Goal: Information Seeking & Learning: Learn about a topic

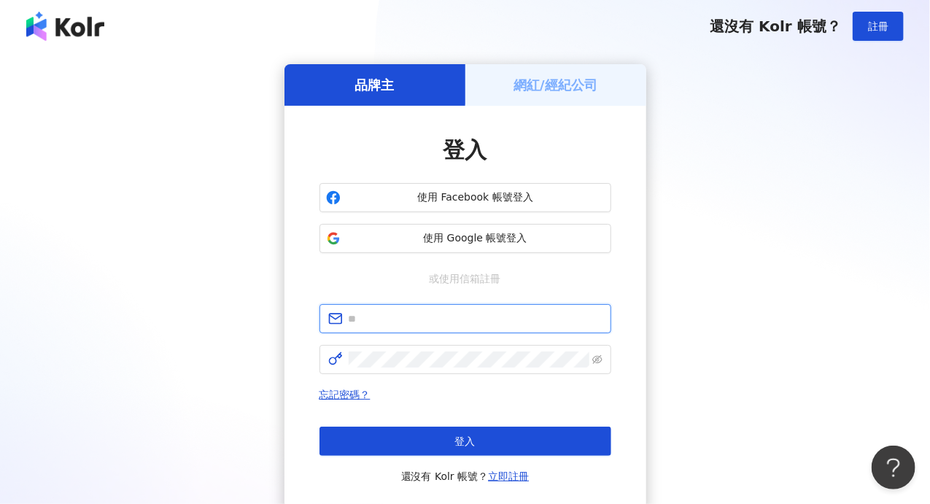
click at [415, 319] on input "text" at bounding box center [476, 319] width 254 height 16
paste input "**********"
type input "**********"
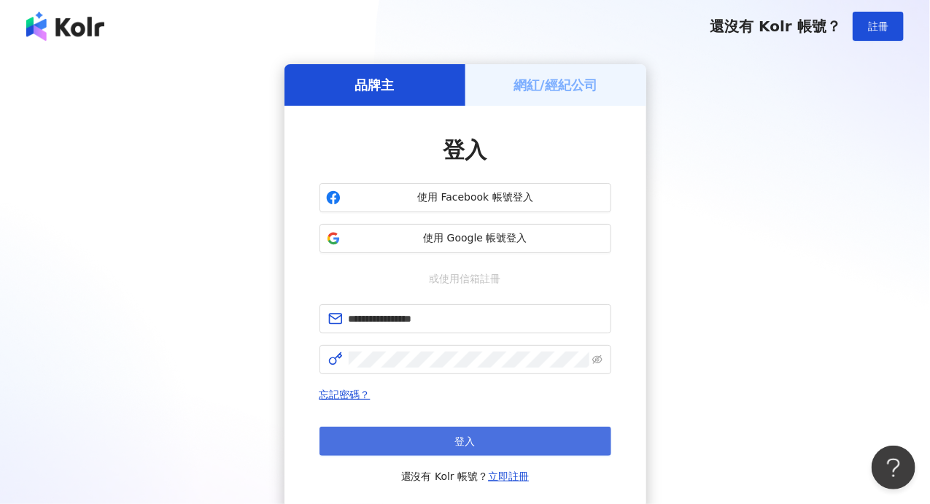
click at [430, 432] on button "登入" at bounding box center [465, 441] width 292 height 29
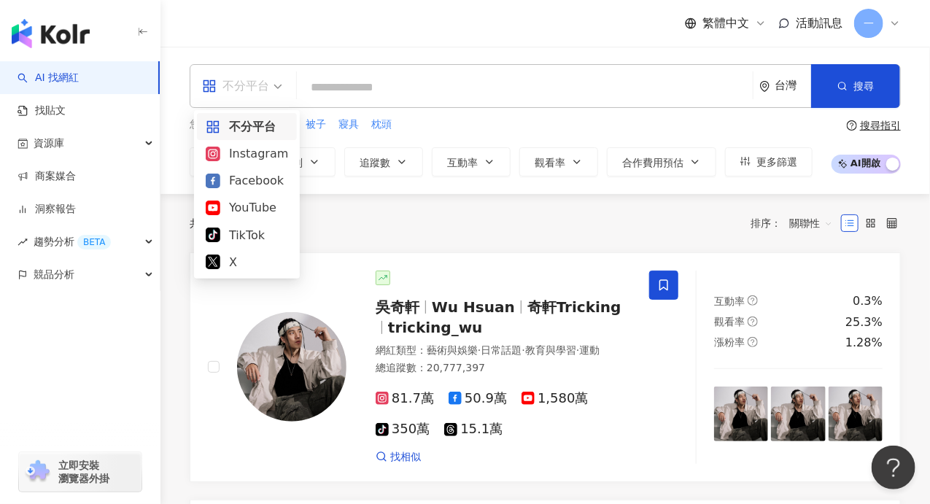
click at [267, 82] on div "不分平台" at bounding box center [235, 85] width 67 height 23
click at [246, 160] on div "Instagram" at bounding box center [247, 153] width 82 height 18
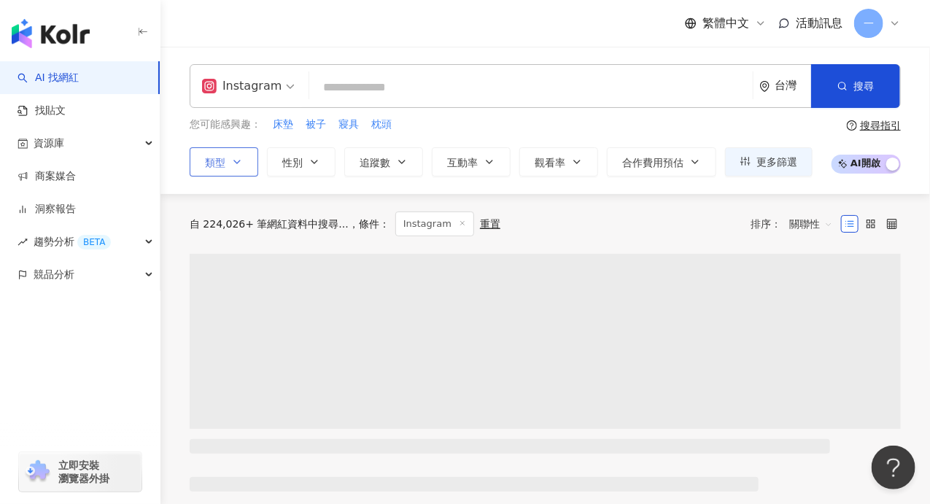
click at [230, 169] on button "類型" at bounding box center [224, 161] width 69 height 29
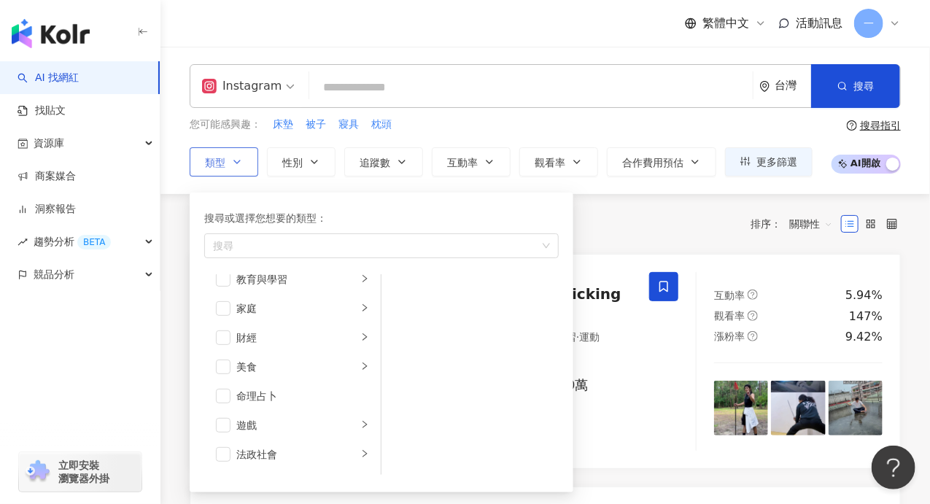
scroll to position [146, 0]
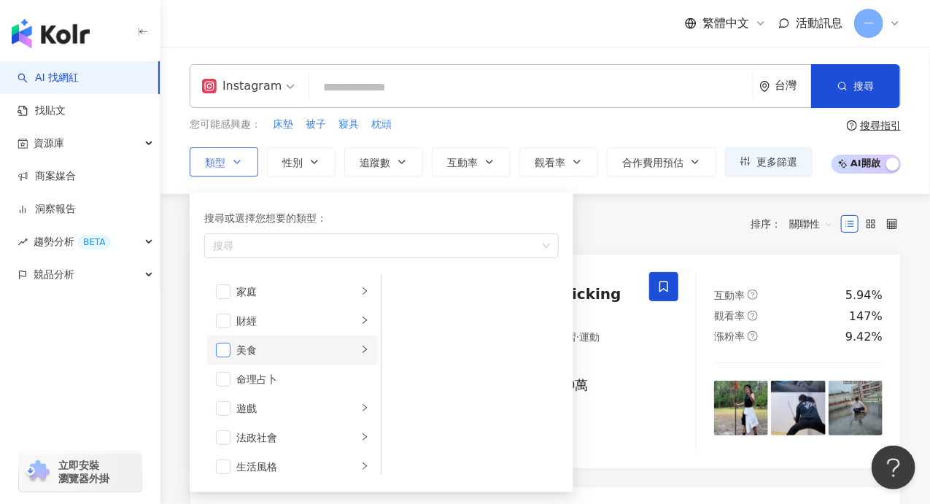
click at [225, 351] on span "button" at bounding box center [223, 350] width 15 height 15
click at [360, 350] on icon "right" at bounding box center [364, 349] width 9 height 9
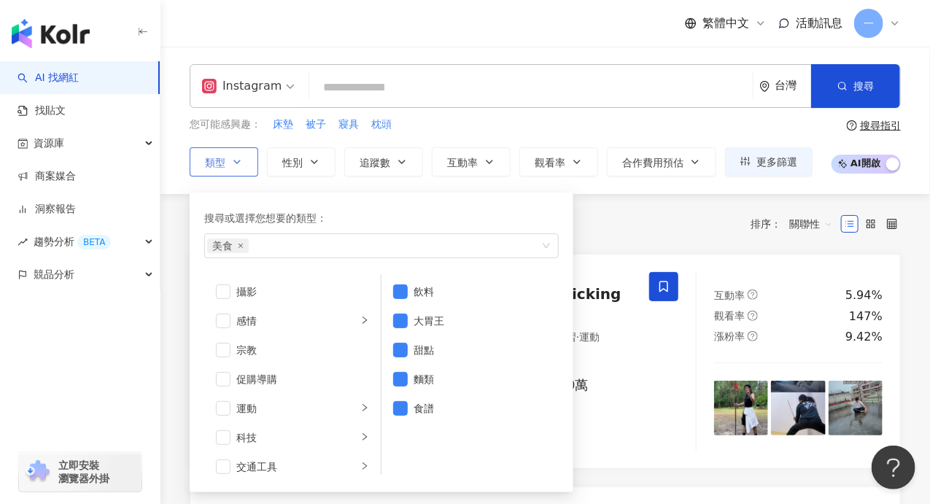
scroll to position [505, 0]
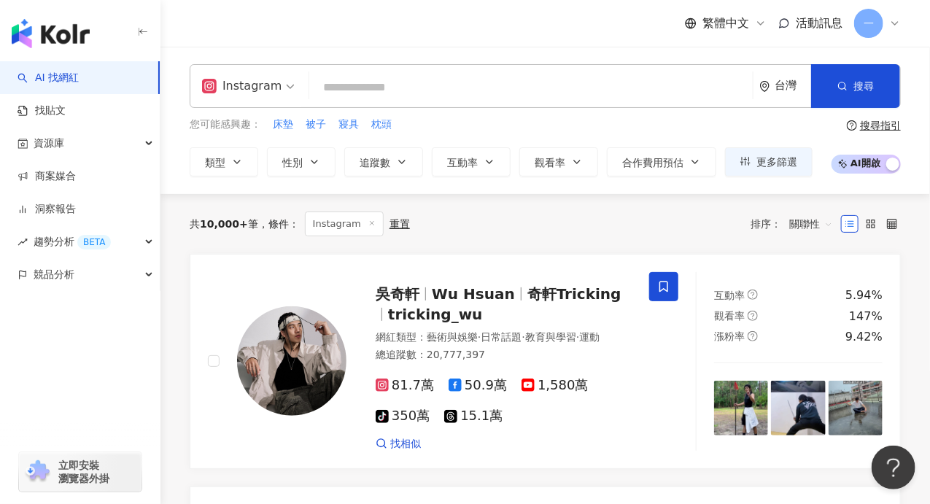
click at [365, 163] on span "追蹤數" at bounding box center [375, 163] width 31 height 12
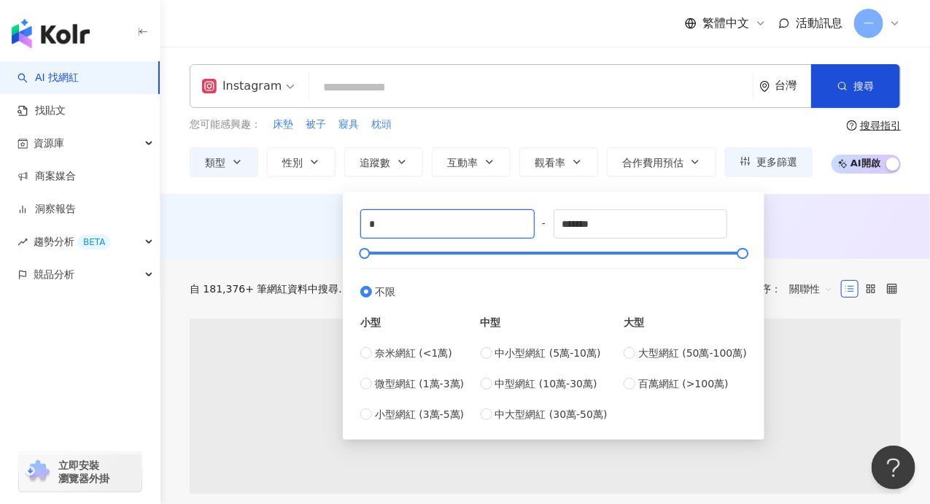
drag, startPoint x: 392, startPoint y: 228, endPoint x: 345, endPoint y: 218, distance: 47.6
click at [344, 221] on div "* - ******* 不限 小型 奈米網紅 (<1萬) 微型網紅 (1萬-3萬) 小型網紅 (3萬-5萬) 中型 中小型網紅 (5萬-10萬) 中型網紅 (…" at bounding box center [554, 316] width 422 height 248
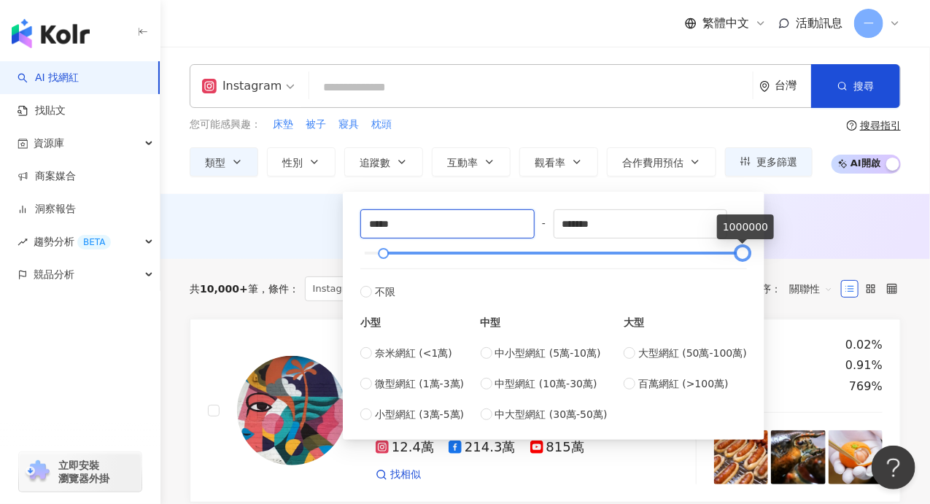
type input "*****"
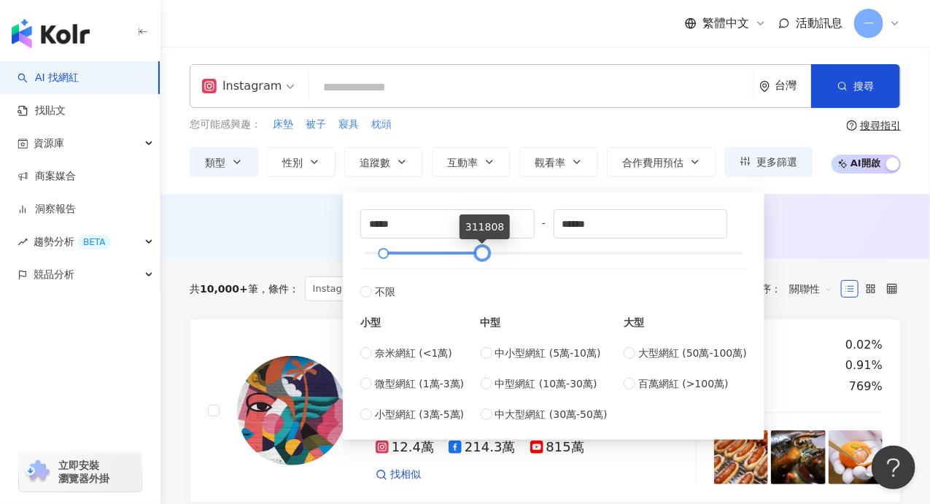
drag, startPoint x: 744, startPoint y: 256, endPoint x: 484, endPoint y: 256, distance: 260.4
click at [484, 256] on div at bounding box center [482, 253] width 8 height 8
type input "*****"
click at [794, 233] on div "AI 推薦 ： 無結果，請嘗試搜尋其他語言關鍵字或條件" at bounding box center [545, 225] width 711 height 18
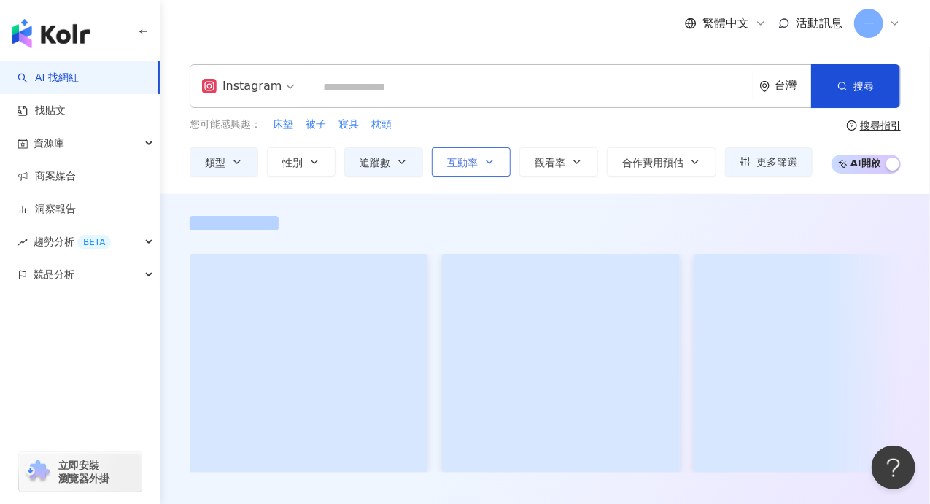
click at [488, 160] on icon "button" at bounding box center [489, 161] width 6 height 3
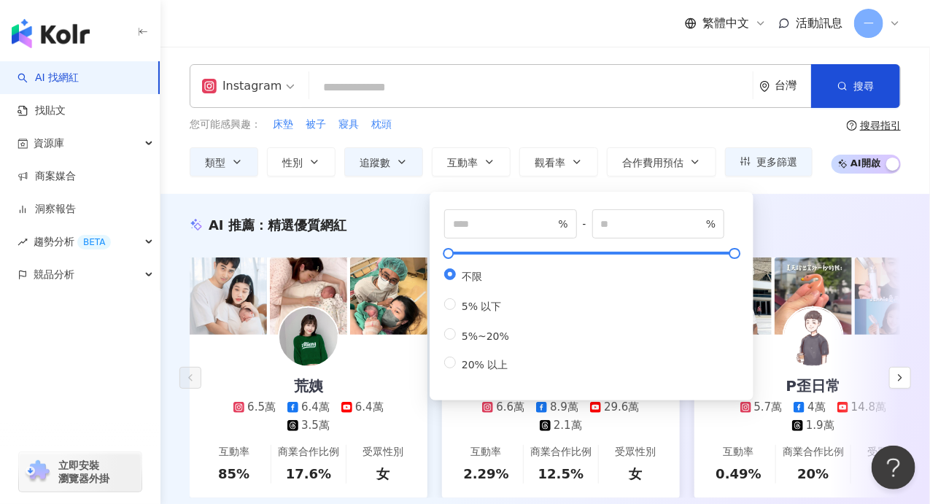
click at [397, 204] on div "AI 推薦 ： 精選優質網紅 荒姨 6.5萬 6.4萬 6.4萬 3.5萬 互動率 85% 商業合作比例 17.6% 受眾性別 女 I'm [PERSON_N…" at bounding box center [544, 372] width 769 height 357
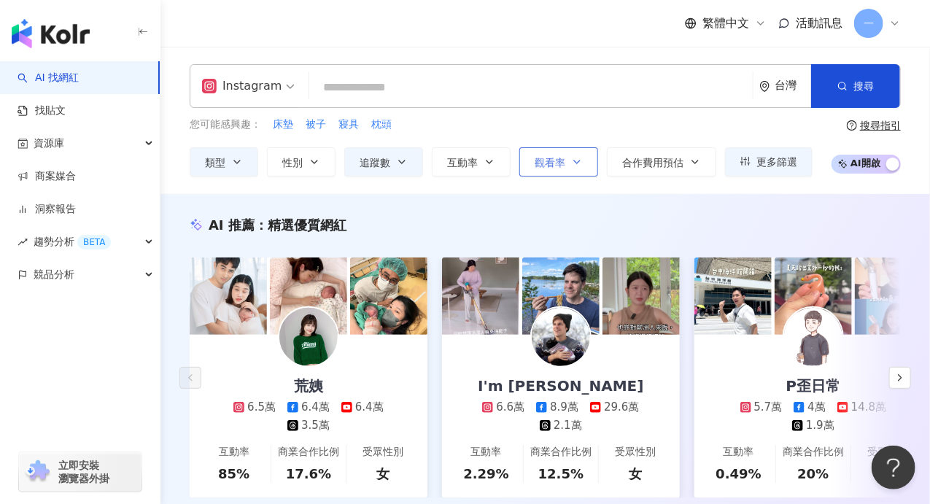
click at [535, 165] on span "觀看率" at bounding box center [550, 163] width 31 height 12
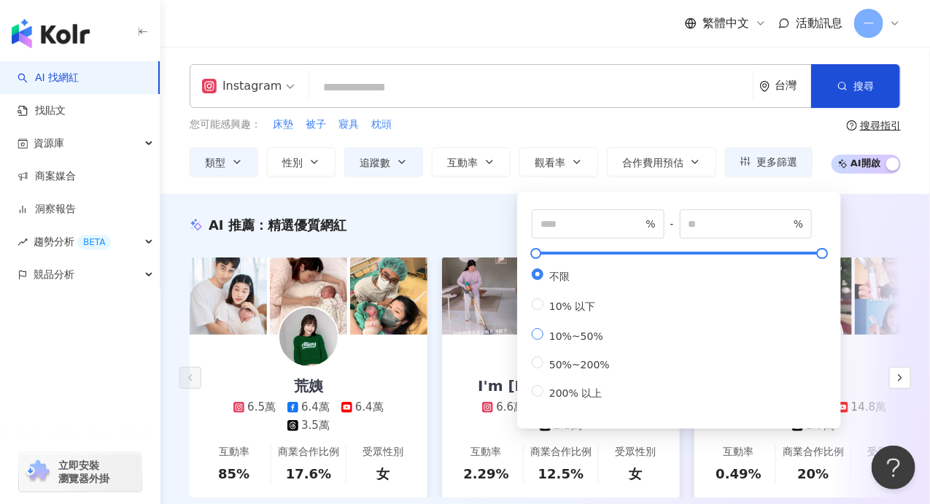
click at [576, 342] on span "10%~50%" at bounding box center [576, 336] width 66 height 12
type input "**"
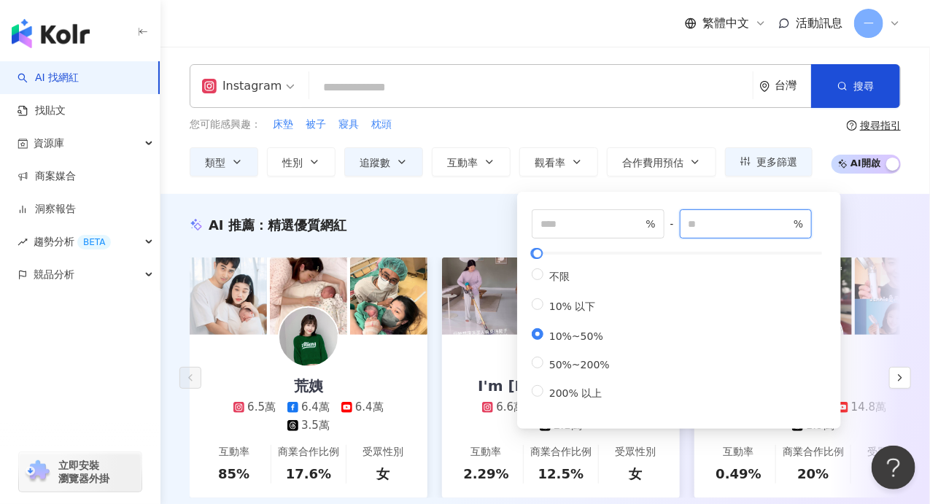
drag, startPoint x: 729, startPoint y: 230, endPoint x: 692, endPoint y: 225, distance: 37.6
click at [692, 225] on span "** %" at bounding box center [746, 223] width 133 height 29
type input "***"
click at [476, 220] on div "AI 推薦 ： 精選優質網紅" at bounding box center [545, 225] width 711 height 18
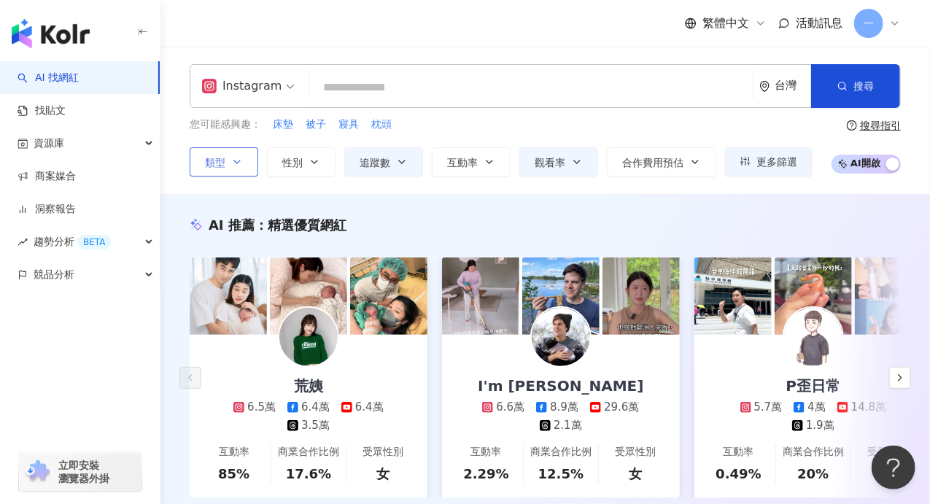
click at [244, 161] on button "類型" at bounding box center [224, 161] width 69 height 29
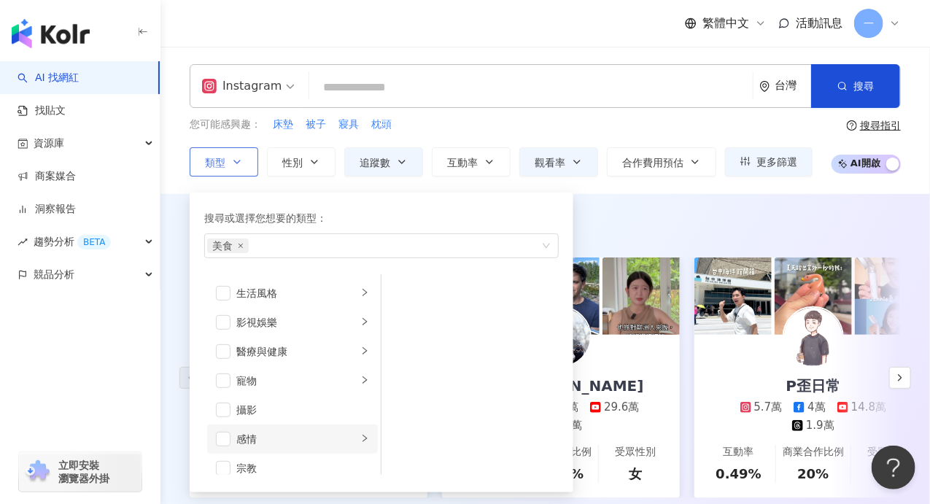
scroll to position [214, 0]
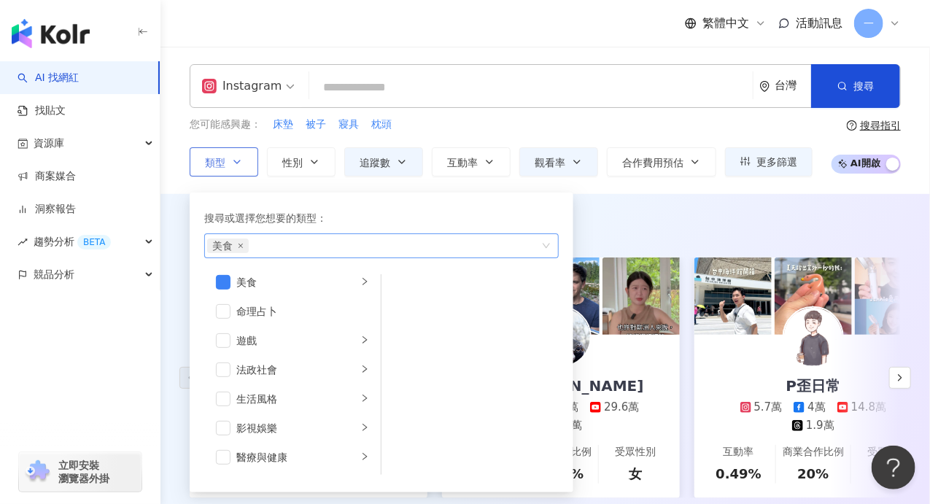
click at [282, 241] on div "美食" at bounding box center [373, 245] width 333 height 15
type input "**"
click at [282, 241] on div "美食" at bounding box center [373, 245] width 333 height 15
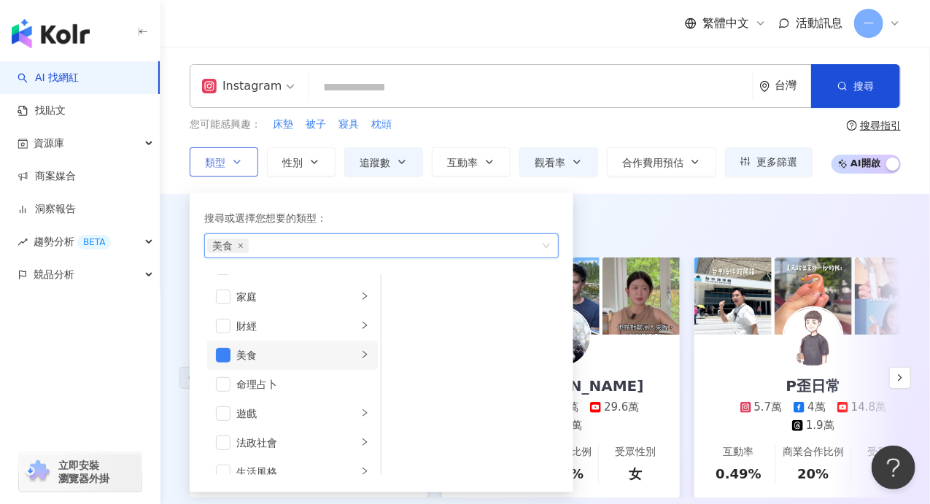
click at [327, 350] on div "美食" at bounding box center [296, 355] width 121 height 16
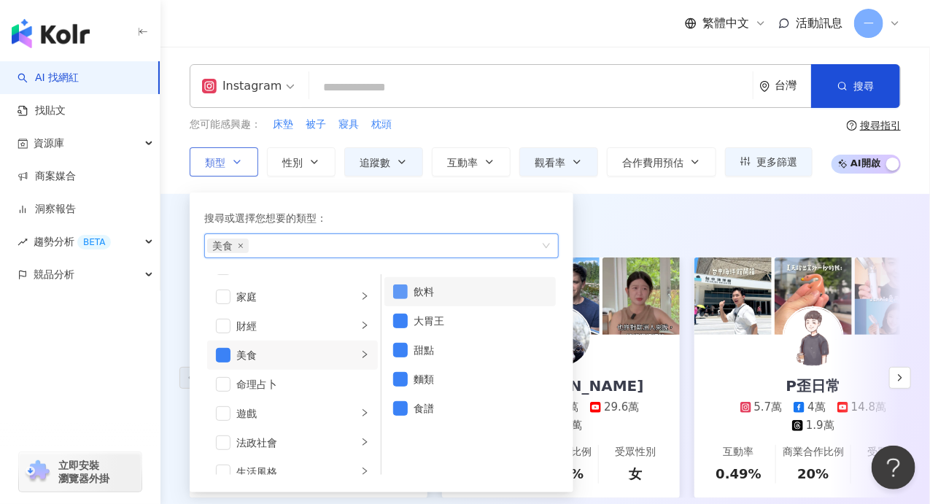
click at [398, 288] on span "button" at bounding box center [400, 291] width 15 height 15
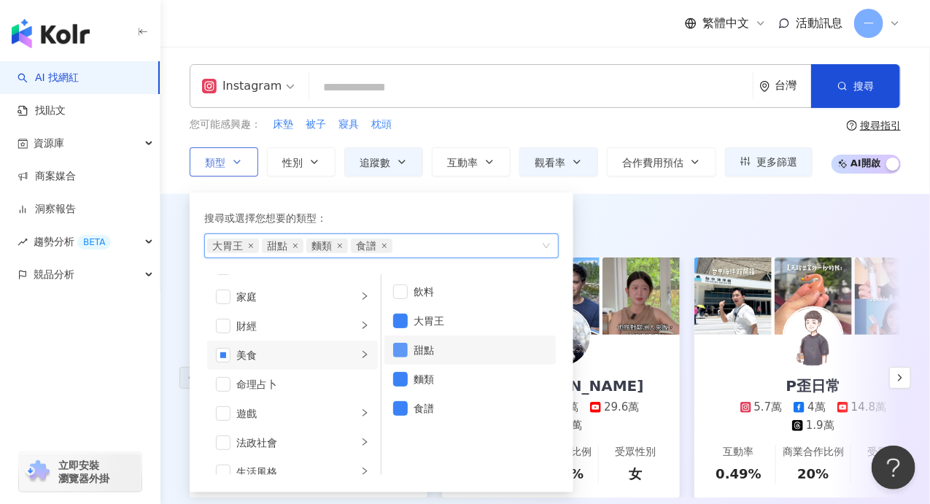
click at [400, 351] on span "button" at bounding box center [400, 350] width 15 height 15
click at [406, 295] on span "button" at bounding box center [400, 291] width 15 height 15
drag, startPoint x: 398, startPoint y: 351, endPoint x: 511, endPoint y: 286, distance: 130.4
click at [399, 351] on span "button" at bounding box center [400, 350] width 15 height 15
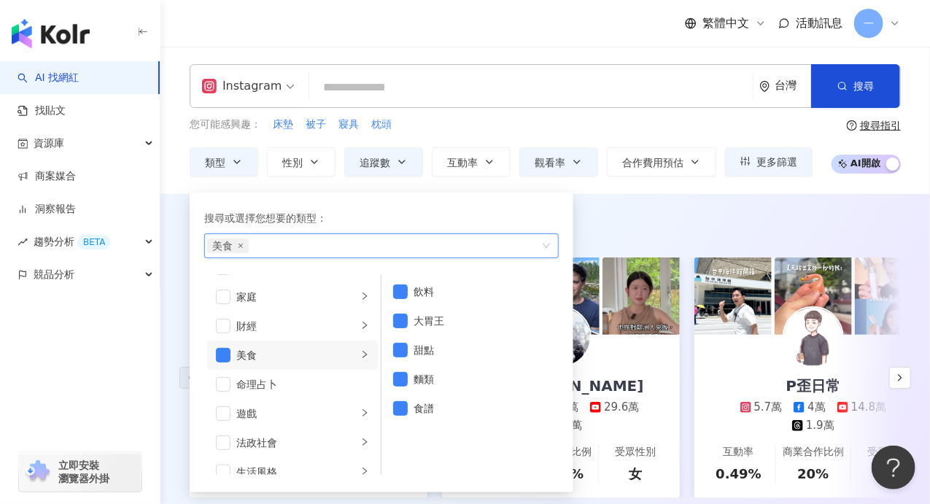
click at [654, 205] on div "AI 推薦 ： 精選優質網紅 荒姨 6.5萬 6.4萬 6.4萬 3.5萬 互動率 85% 商業合作比例 17.6% 受眾性別 女 I'm [PERSON_N…" at bounding box center [544, 372] width 769 height 357
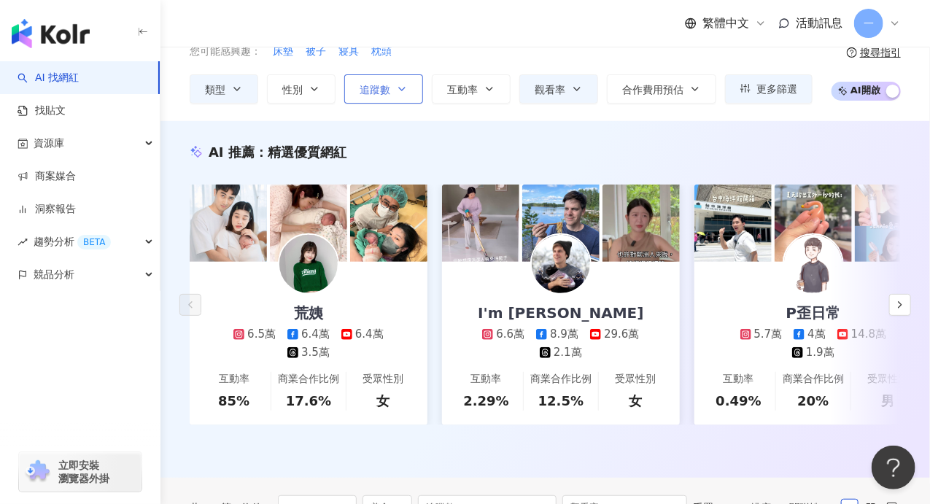
scroll to position [0, 0]
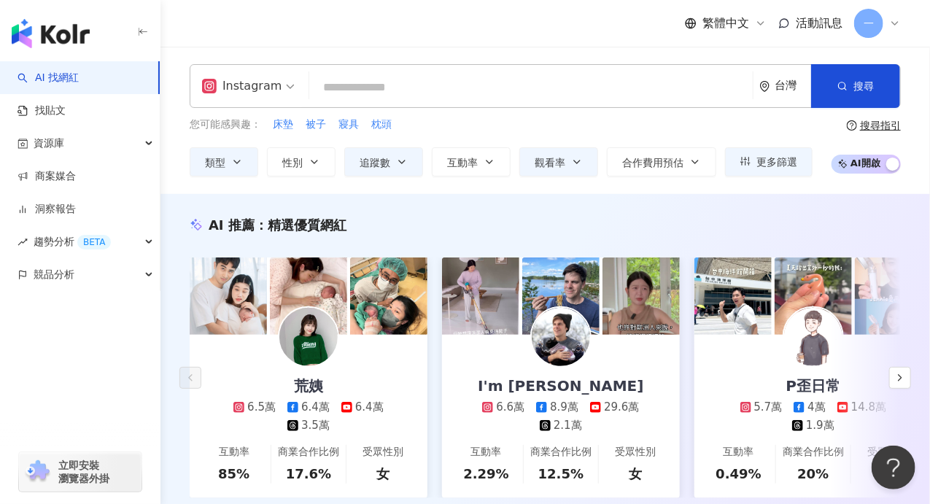
click at [370, 93] on input "search" at bounding box center [531, 88] width 432 height 28
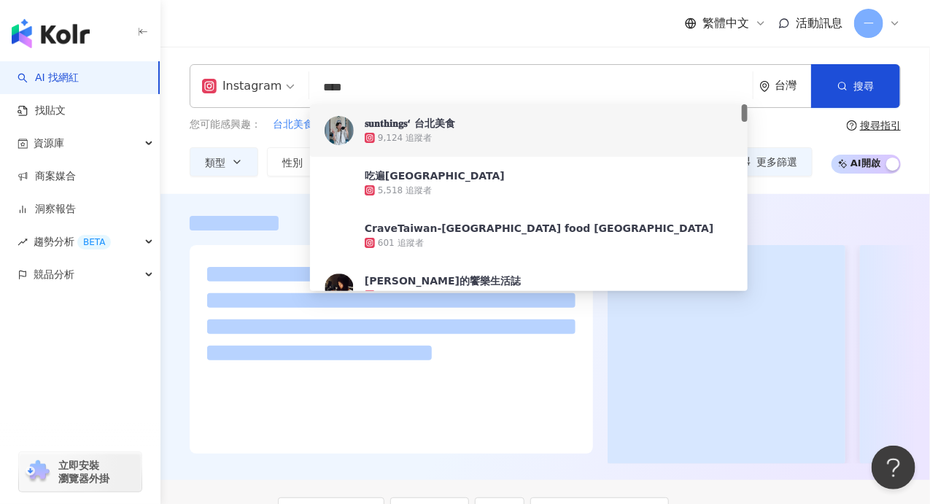
type input "****"
click at [179, 78] on div "Instagram **** 台灣 搜尋 6e905bf8-5f84-464d-b30d-1a89dec32e0a 1d6418c5-05a8-498f-91…" at bounding box center [544, 120] width 769 height 112
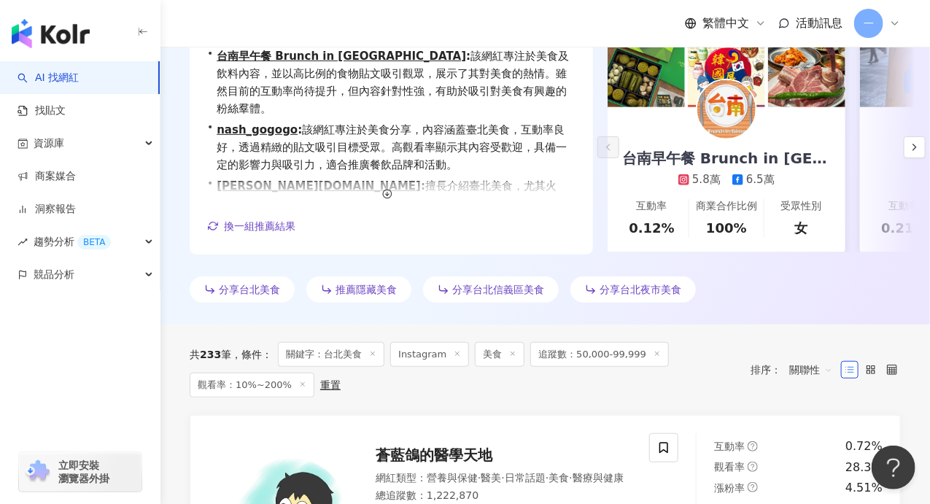
scroll to position [146, 0]
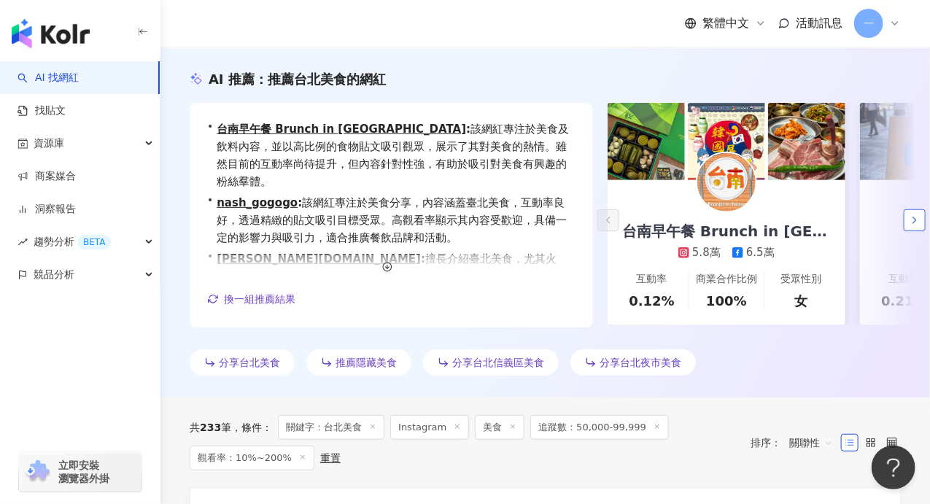
click at [920, 225] on button "button" at bounding box center [915, 220] width 22 height 22
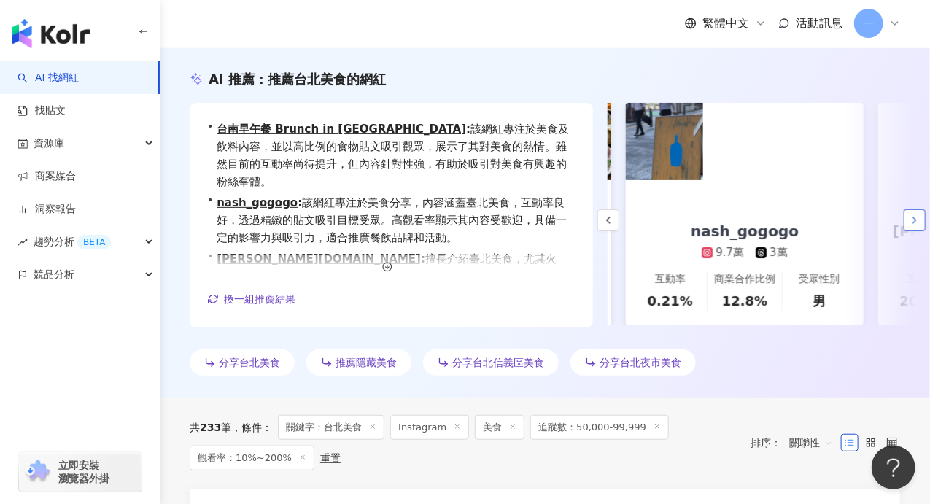
scroll to position [0, 252]
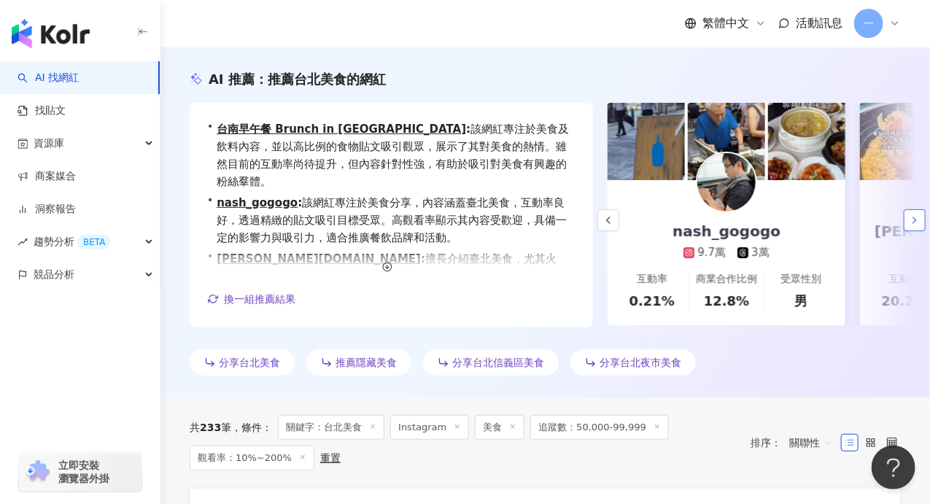
click at [920, 225] on icon "button" at bounding box center [915, 220] width 12 height 12
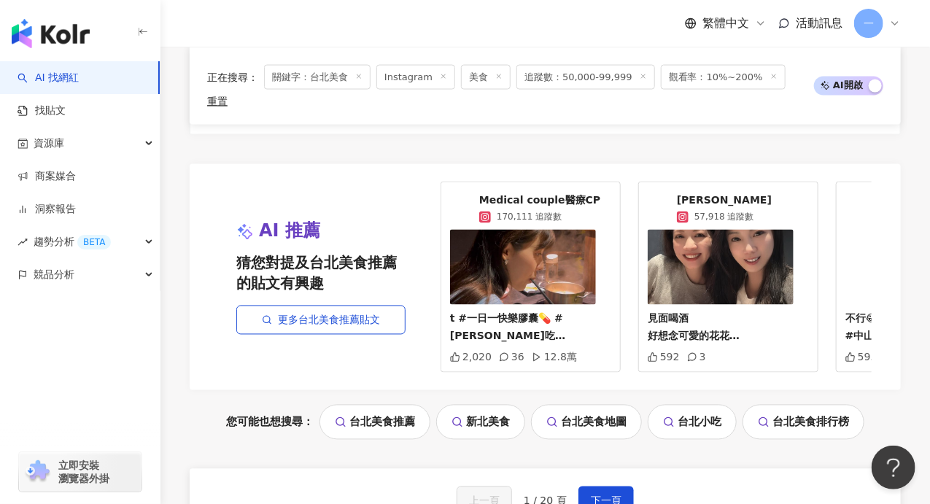
scroll to position [3105, 0]
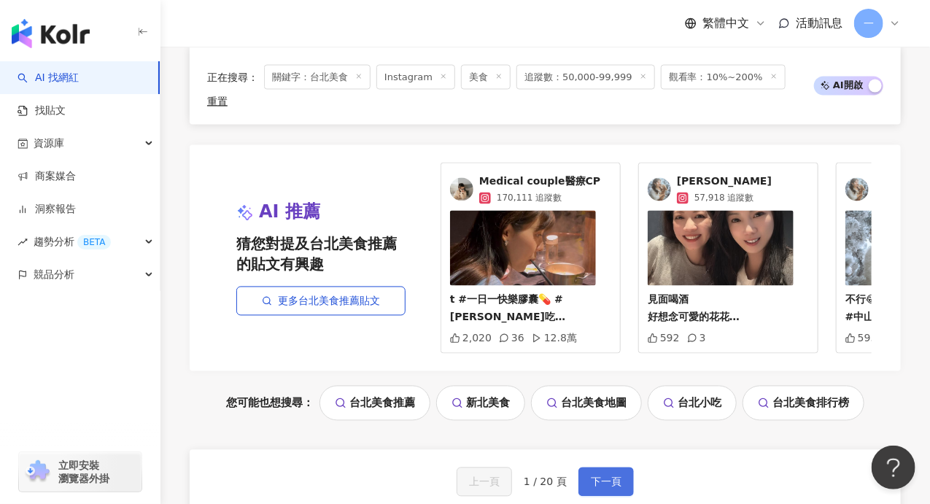
click at [618, 467] on button "下一頁" at bounding box center [605, 481] width 55 height 29
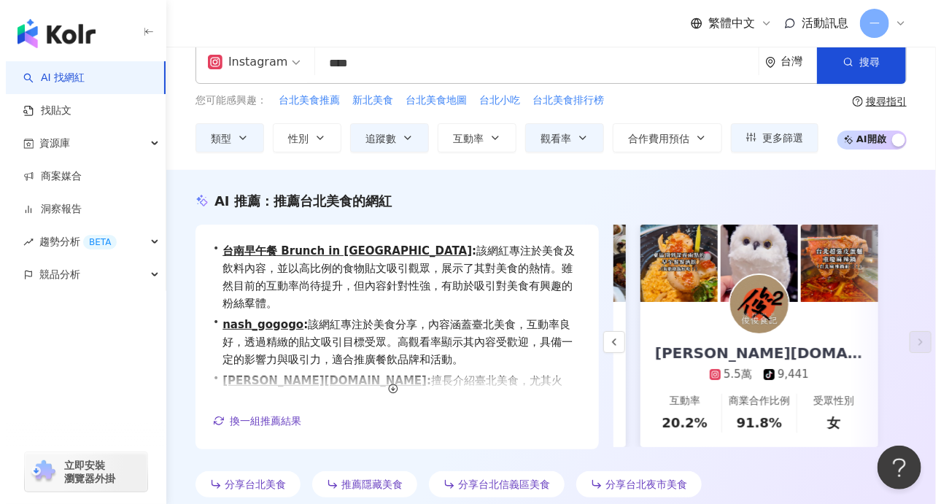
scroll to position [0, 0]
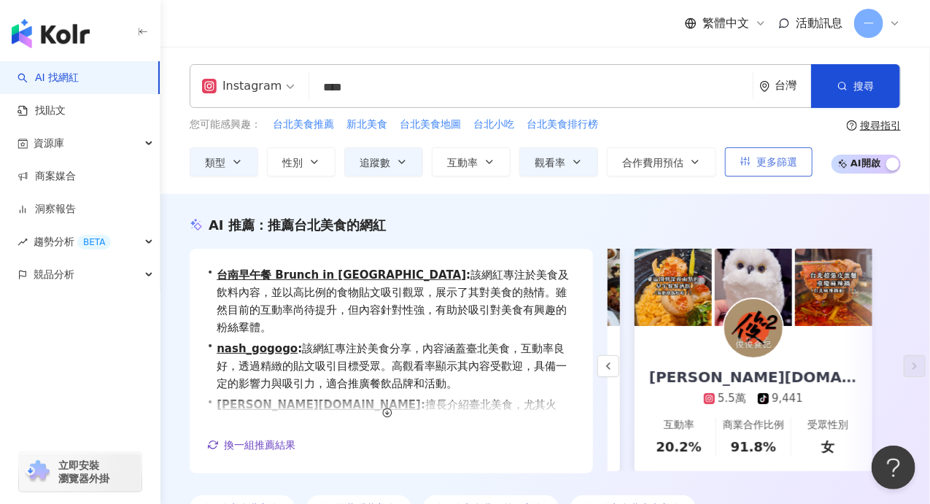
click at [756, 168] on button "更多篩選" at bounding box center [769, 161] width 88 height 29
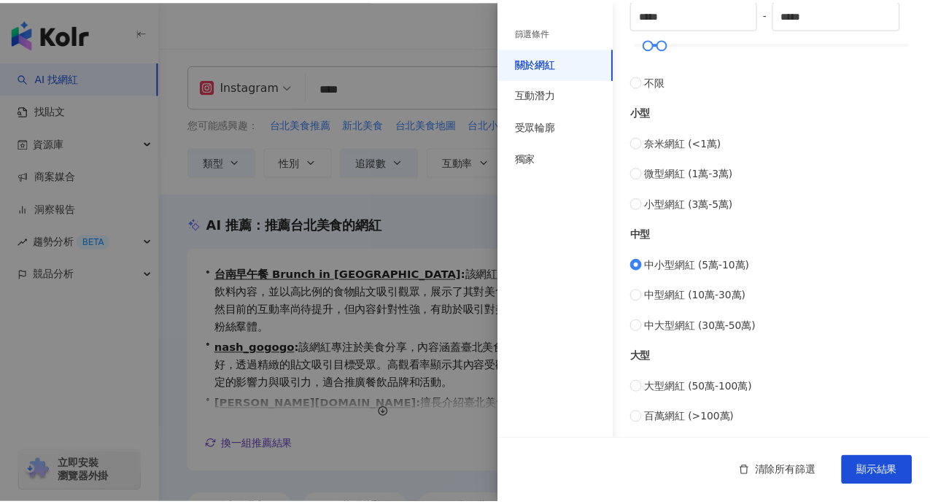
scroll to position [594, 0]
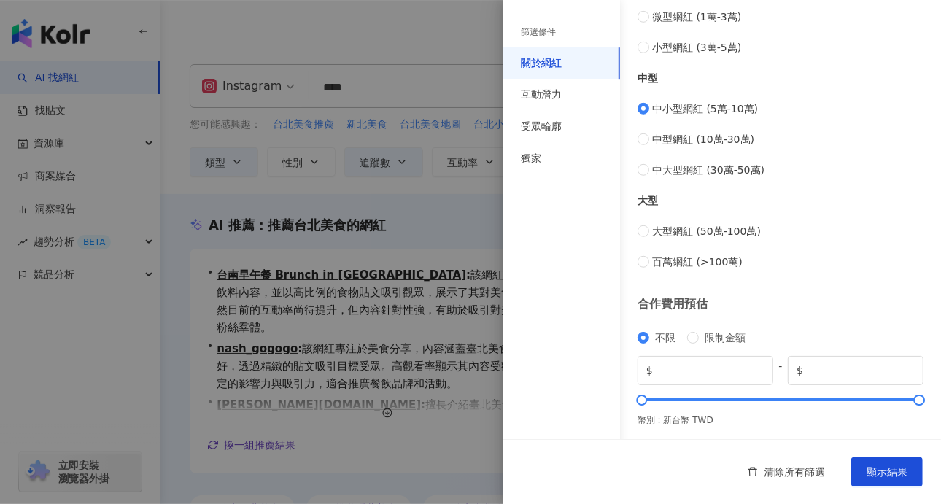
click at [420, 198] on div at bounding box center [470, 252] width 941 height 504
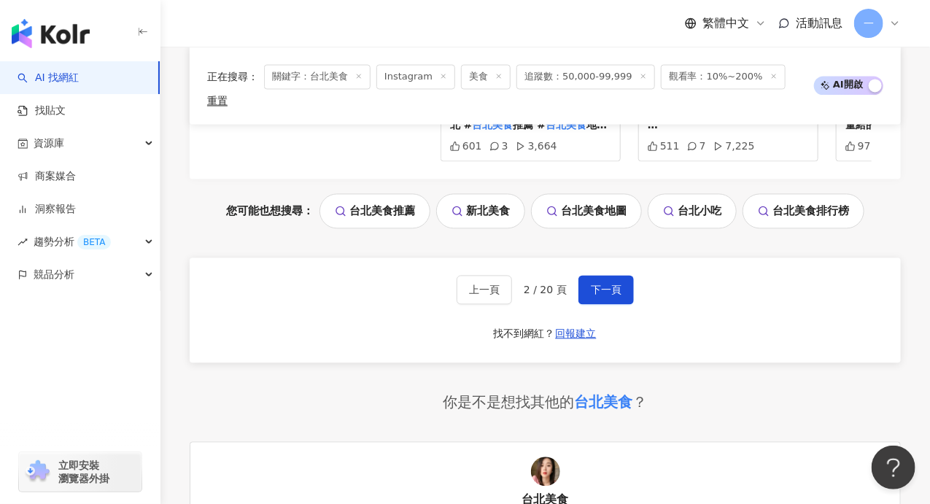
scroll to position [3134, 0]
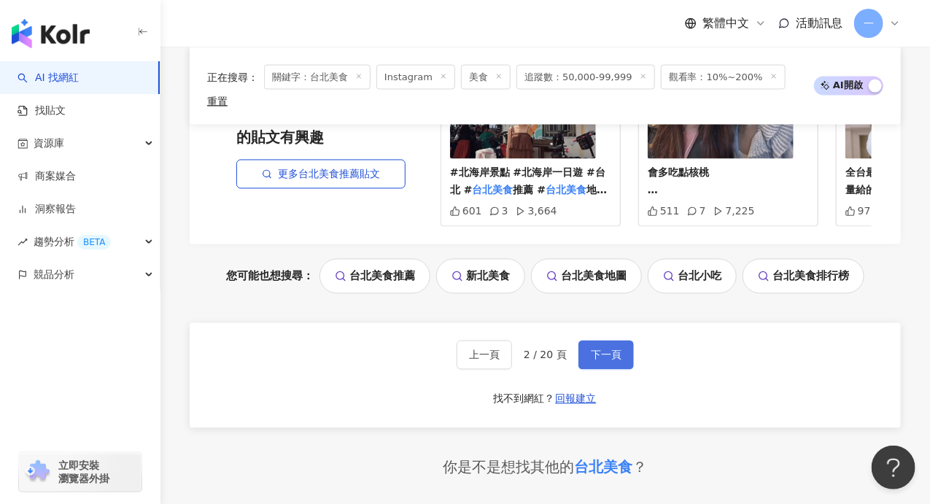
click at [600, 349] on span "下一頁" at bounding box center [606, 355] width 31 height 12
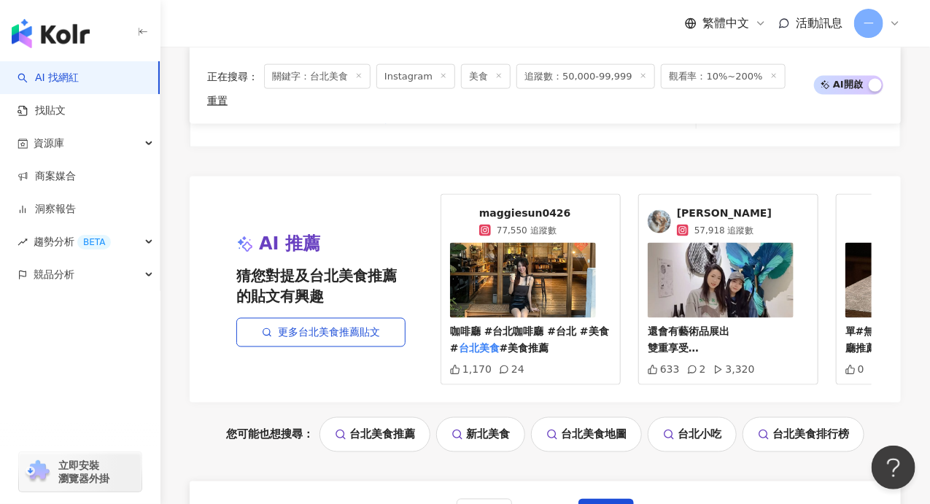
scroll to position [3069, 0]
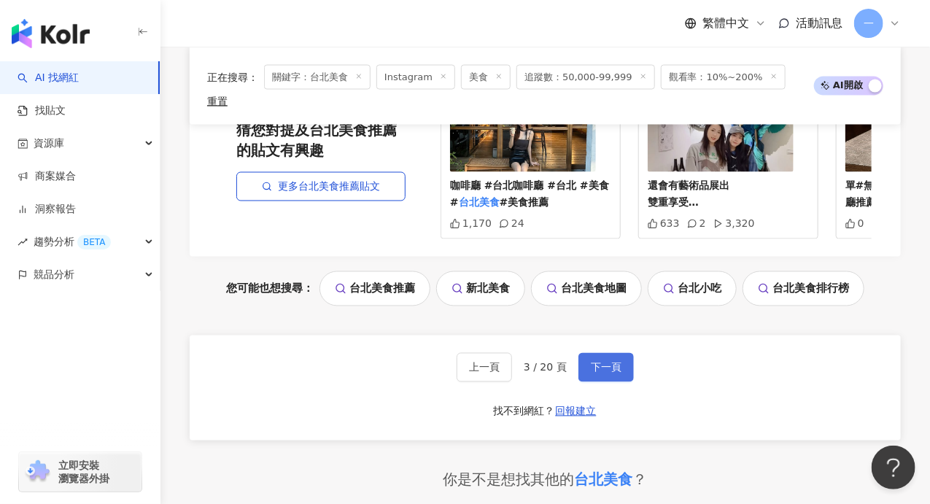
click at [594, 362] on span "下一頁" at bounding box center [606, 368] width 31 height 12
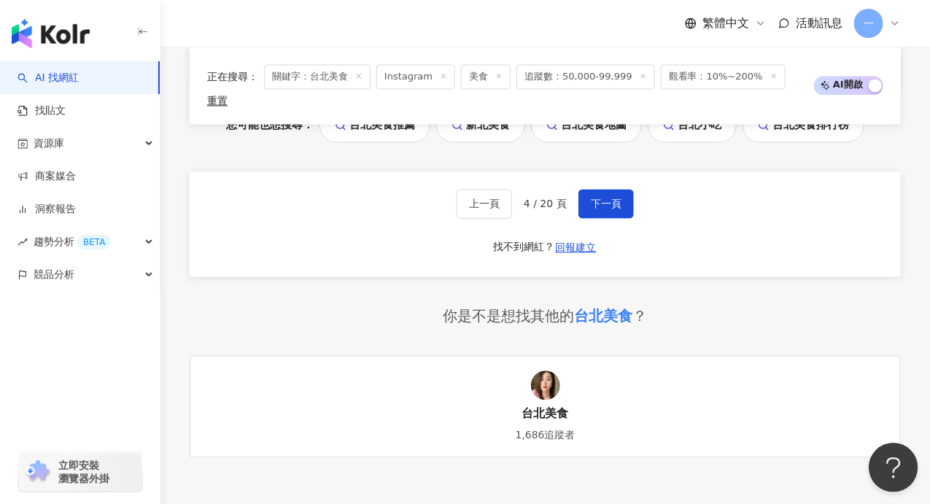
scroll to position [3186, 0]
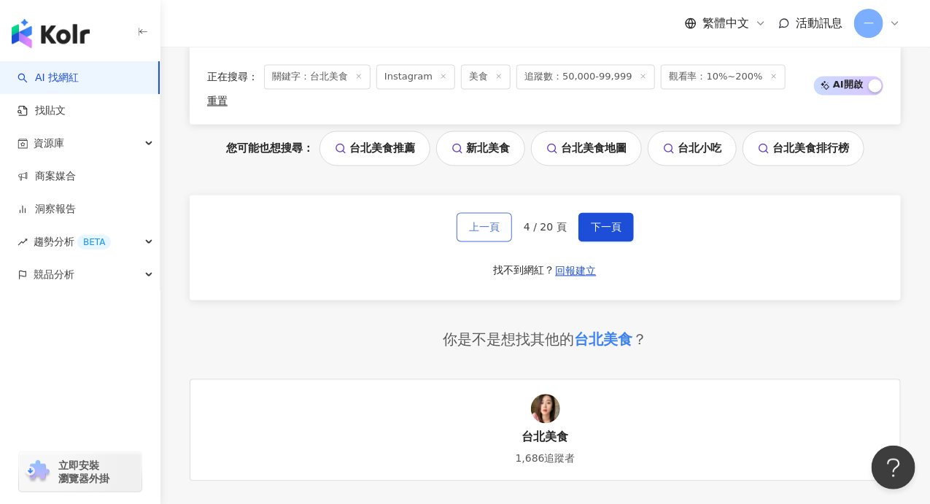
click at [499, 222] on span "上一頁" at bounding box center [484, 228] width 31 height 12
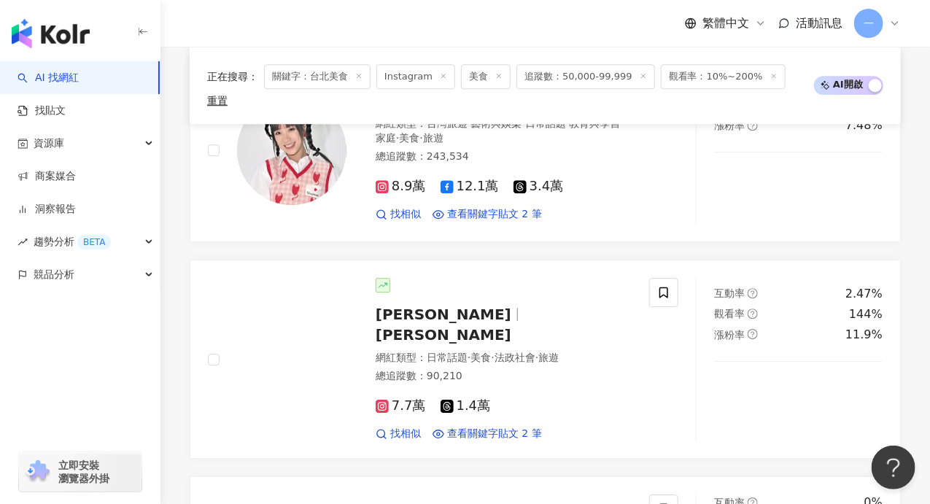
scroll to position [3170, 0]
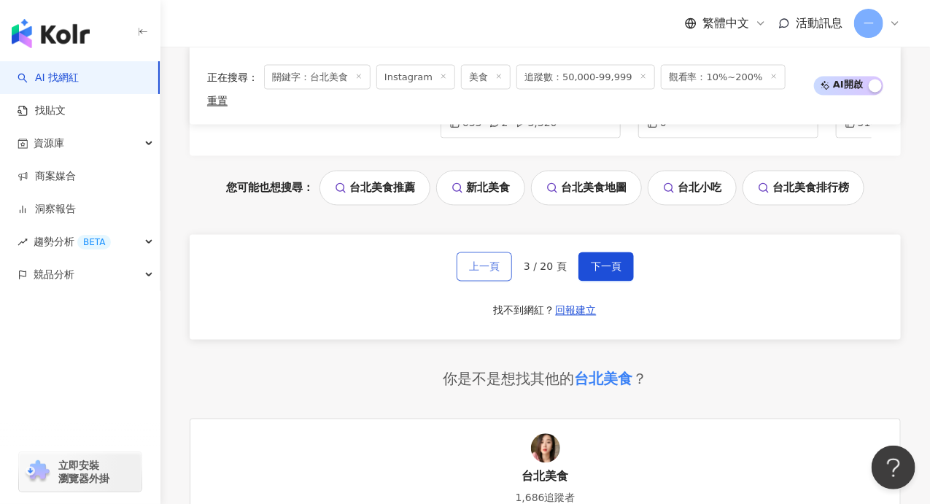
click at [485, 261] on span "上一頁" at bounding box center [484, 267] width 31 height 12
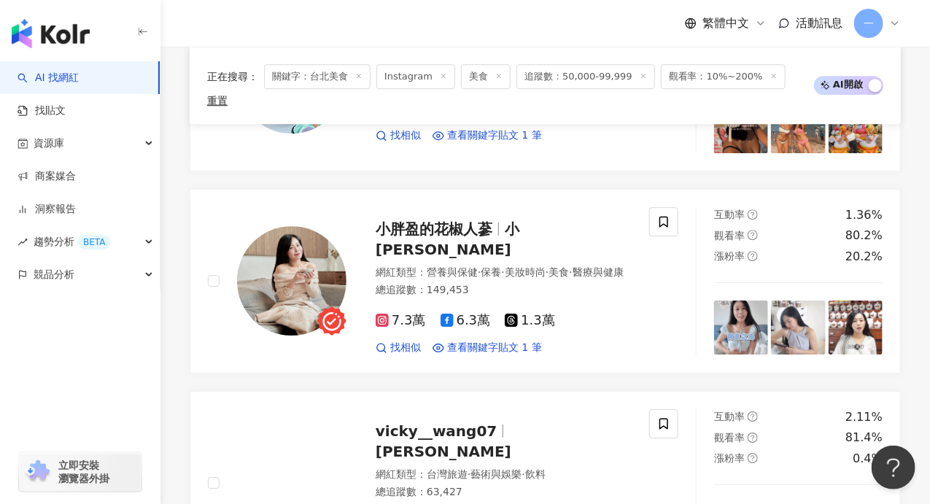
scroll to position [3205, 0]
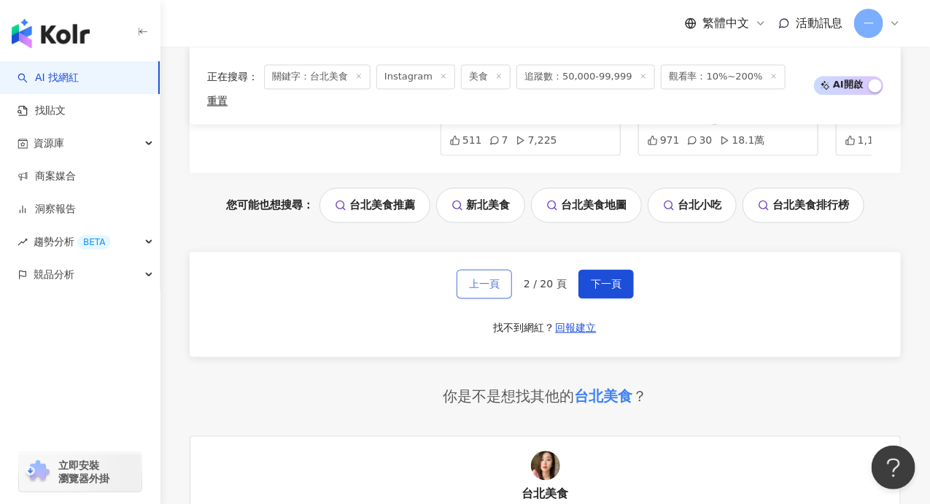
click at [493, 279] on span "上一頁" at bounding box center [484, 285] width 31 height 12
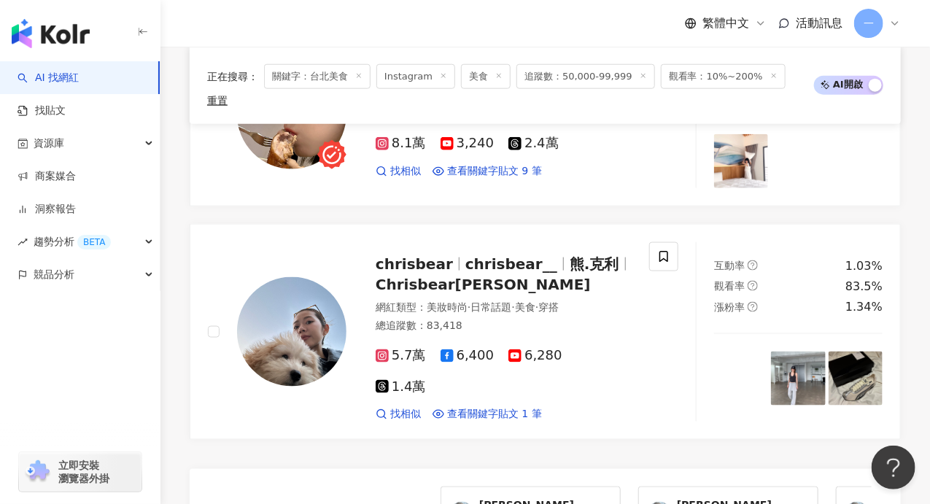
scroll to position [2636, 0]
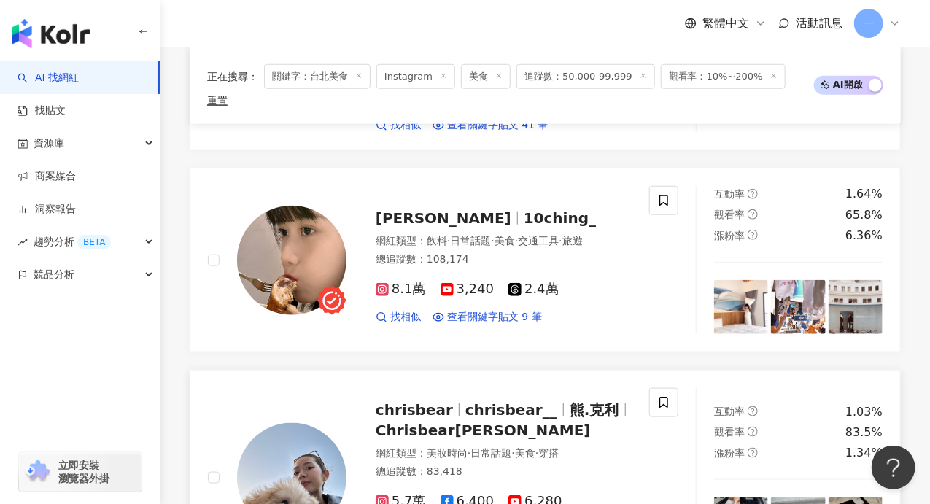
click at [571, 401] on span "熊.克利" at bounding box center [595, 410] width 50 height 18
click at [384, 498] on icon at bounding box center [382, 501] width 7 height 7
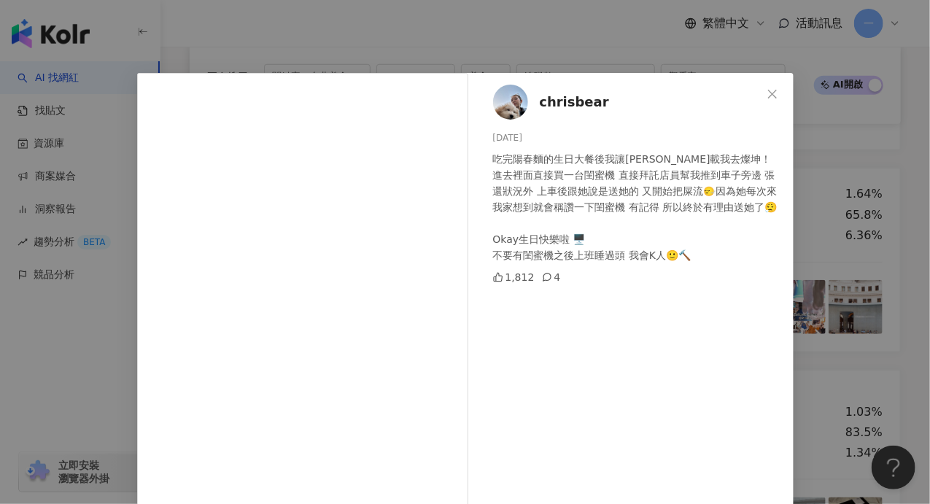
click at [548, 102] on span "chrisbear" at bounding box center [574, 102] width 69 height 20
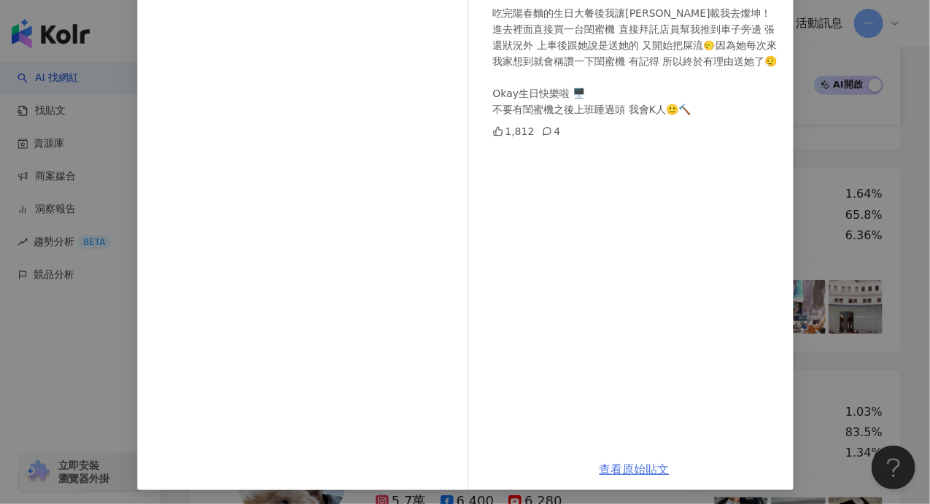
click at [613, 470] on link "查看原始貼文" at bounding box center [634, 469] width 70 height 14
click at [830, 158] on div "chrisbear [DATE] 吃完陽春麵的生日大餐後我讓[PERSON_NAME]載我去燦坤！進去裡面直接買一台閨蜜機 直接拜託店員幫我推到車子旁邊 張還…" at bounding box center [465, 252] width 930 height 504
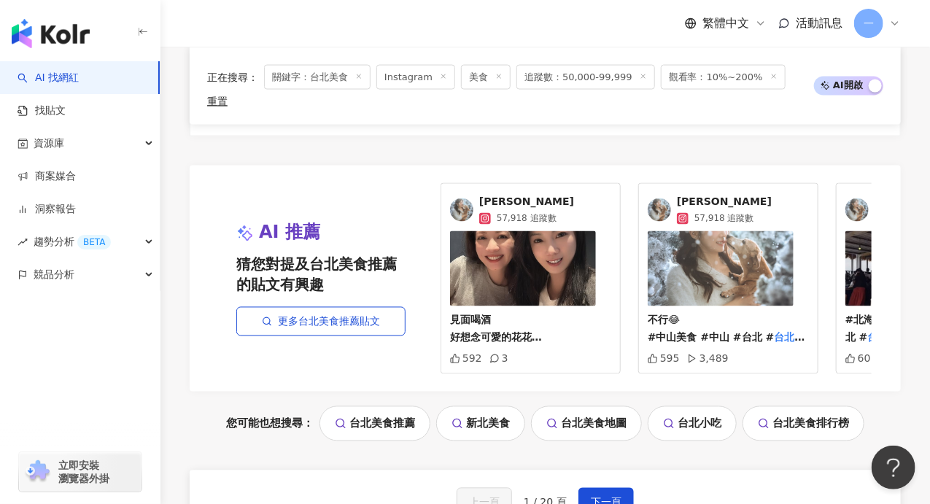
scroll to position [3189, 0]
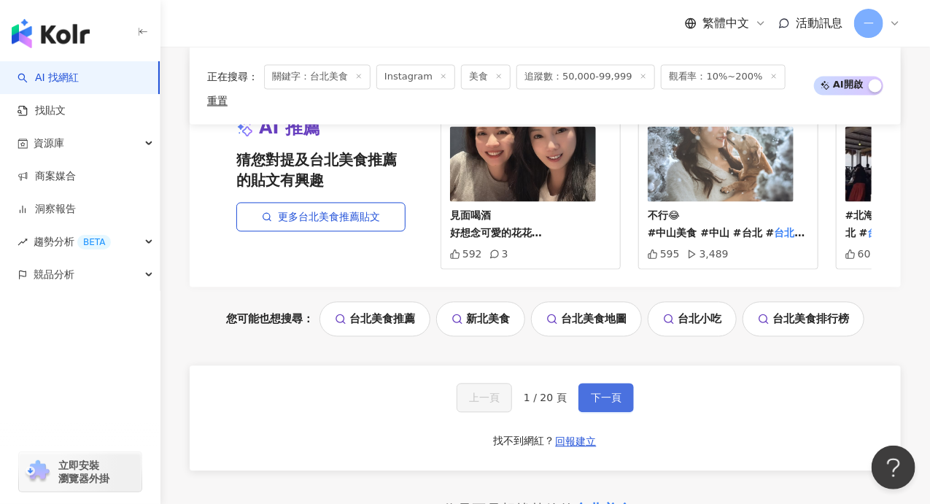
click at [607, 392] on span "下一頁" at bounding box center [606, 398] width 31 height 12
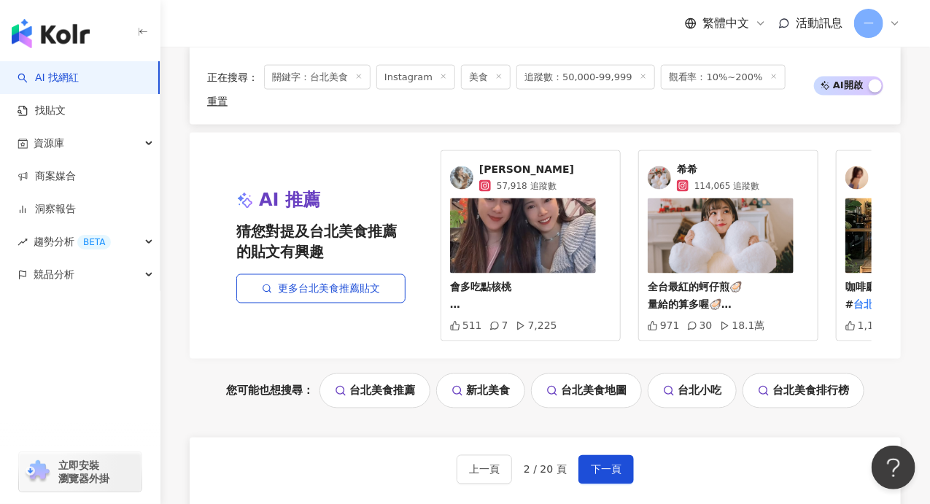
scroll to position [3102, 0]
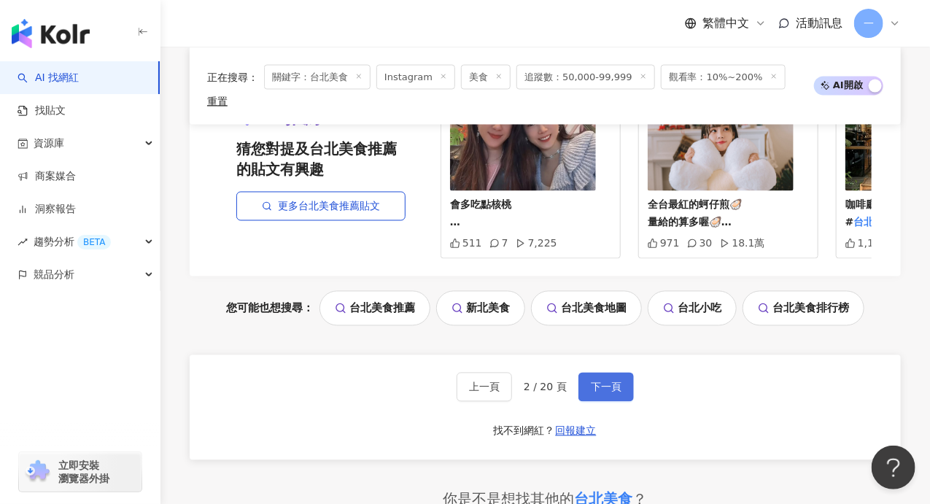
click at [587, 373] on button "下一頁" at bounding box center [605, 387] width 55 height 29
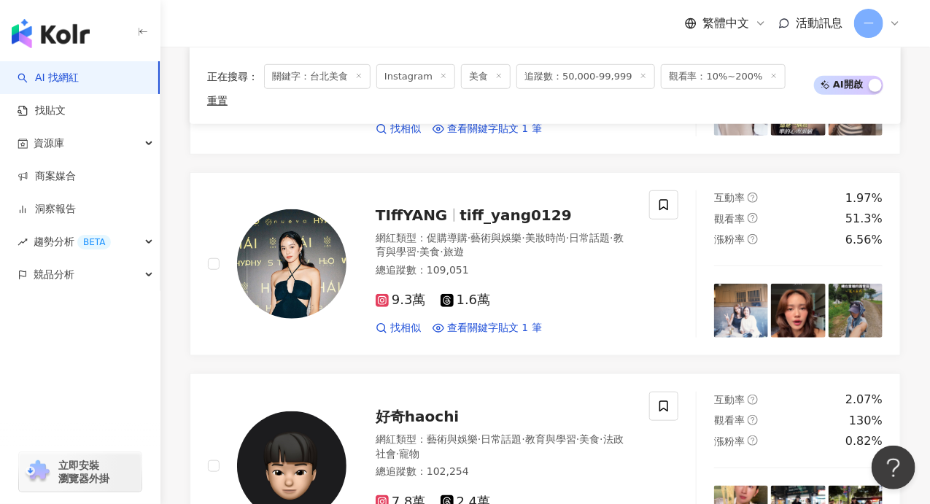
scroll to position [2483, 0]
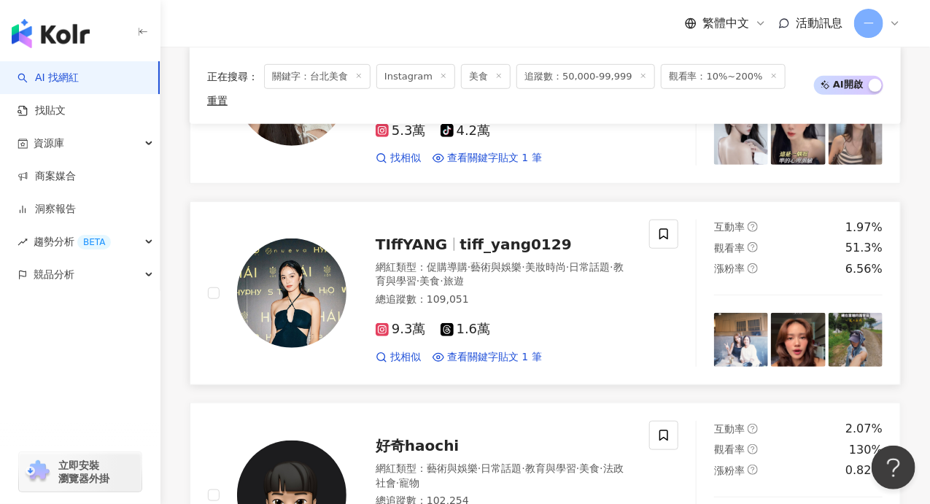
click at [748, 313] on img at bounding box center [741, 340] width 54 height 54
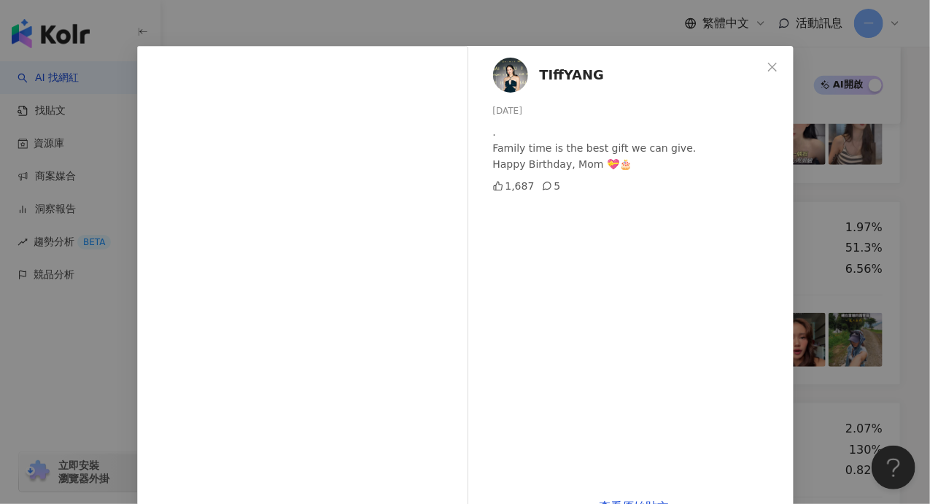
scroll to position [67, 0]
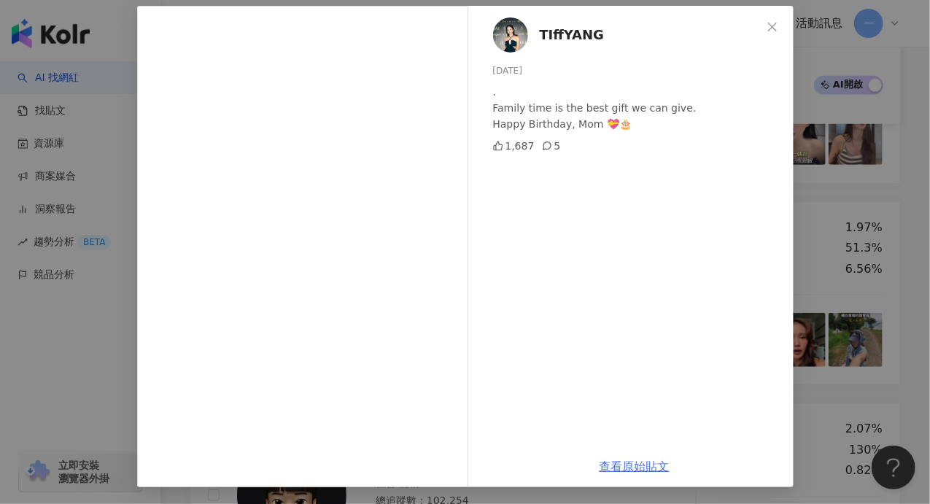
click at [627, 459] on link "查看原始貼文" at bounding box center [634, 466] width 70 height 14
click at [769, 19] on button "Close" at bounding box center [772, 26] width 29 height 29
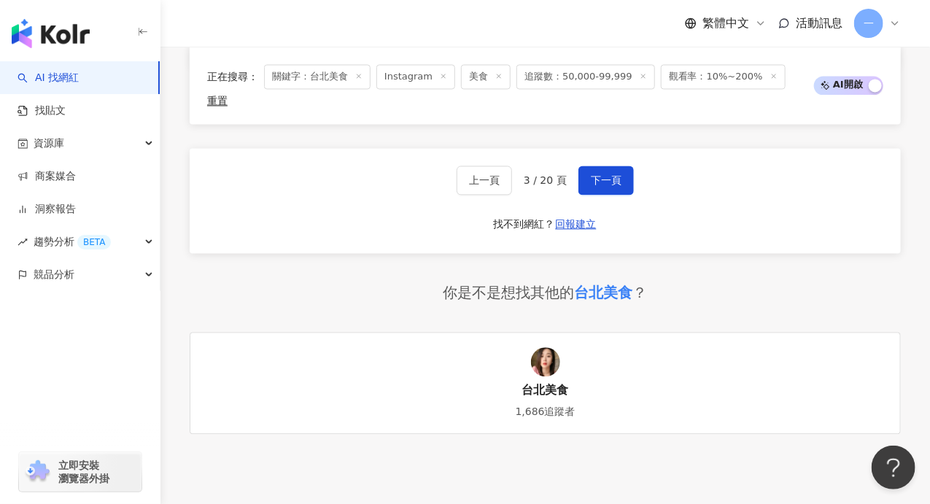
scroll to position [3110, 0]
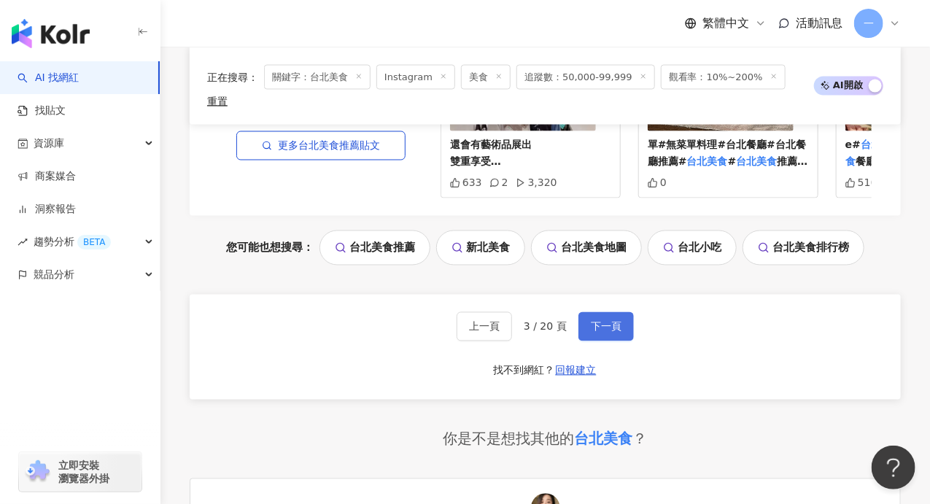
click at [605, 321] on span "下一頁" at bounding box center [606, 327] width 31 height 12
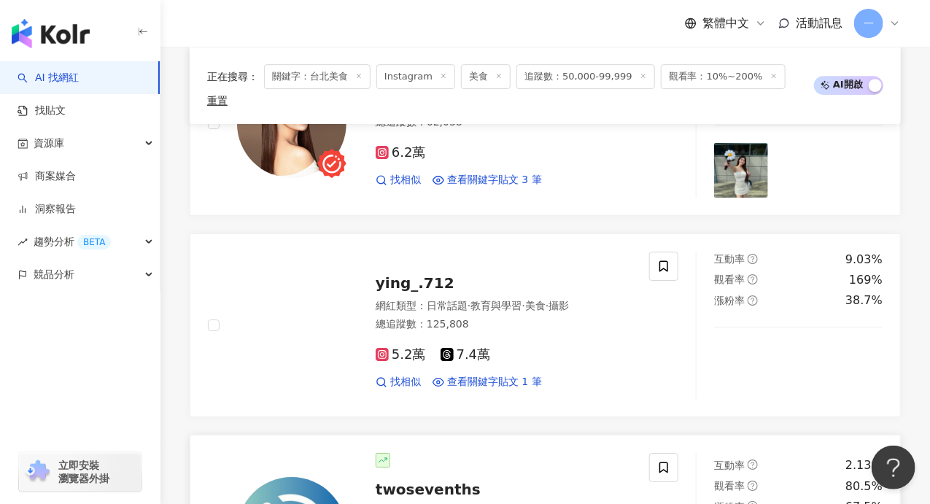
scroll to position [1669, 0]
